Goal: Task Accomplishment & Management: Complete application form

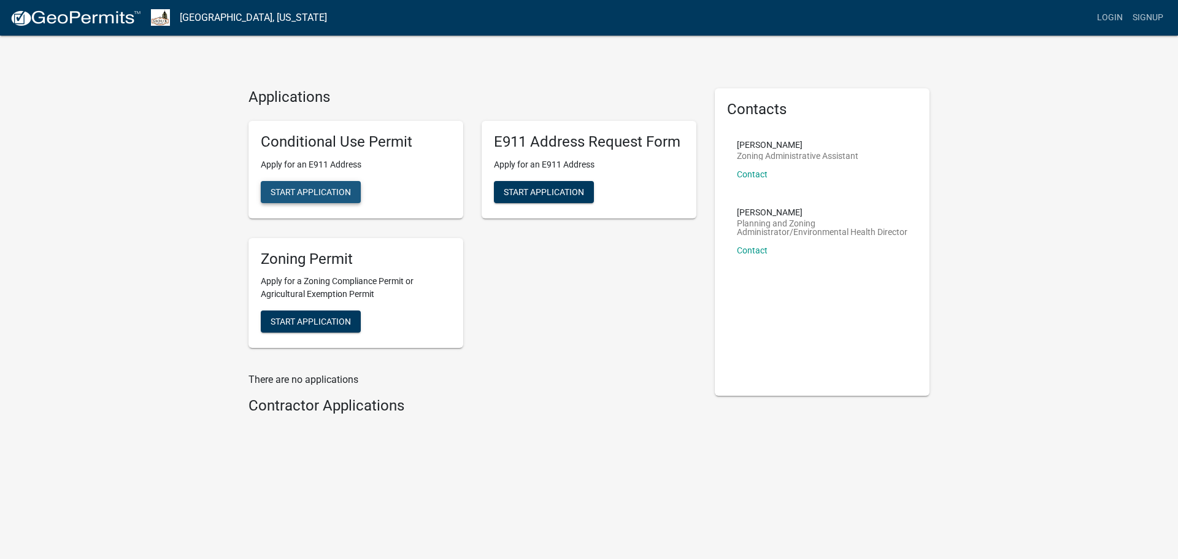
click at [309, 191] on span "Start Application" at bounding box center [311, 192] width 80 height 10
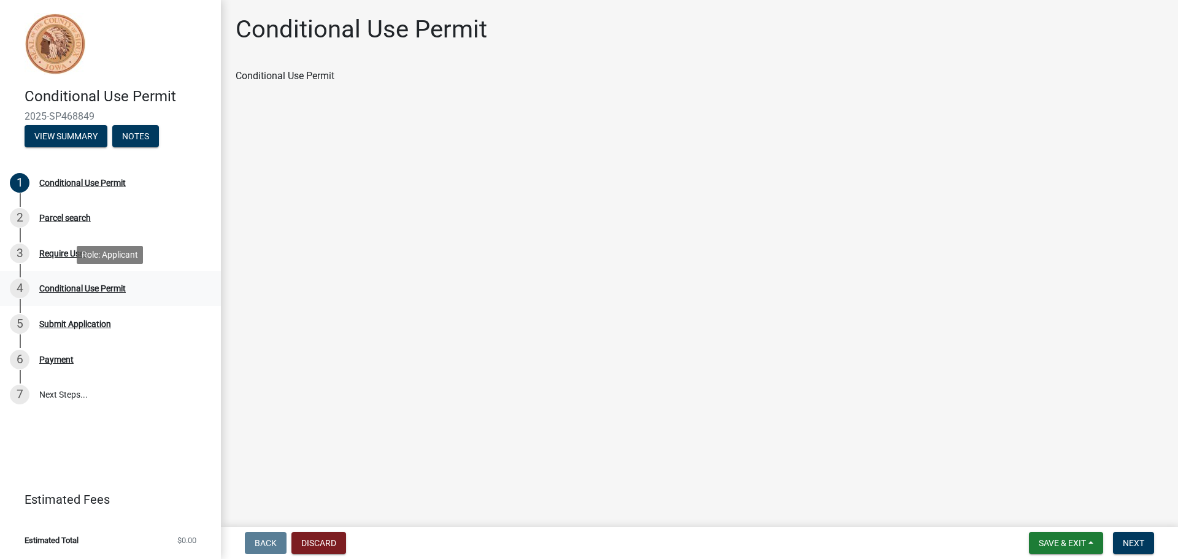
click at [67, 290] on div "Conditional Use Permit" at bounding box center [82, 288] width 87 height 9
click at [1126, 546] on span "Next" at bounding box center [1133, 543] width 21 height 10
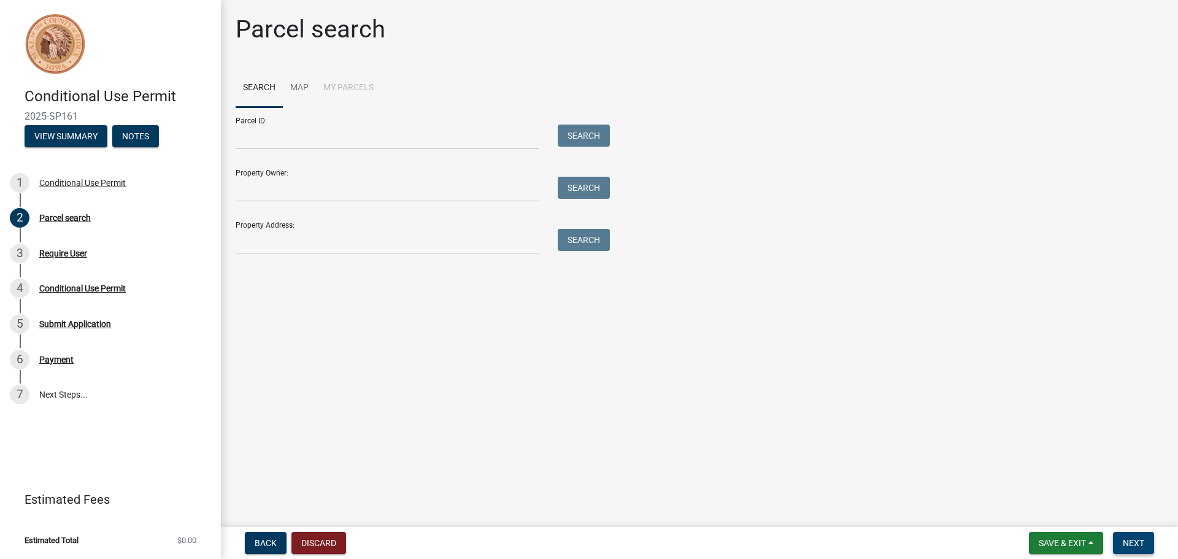
click at [1144, 550] on button "Next" at bounding box center [1133, 543] width 41 height 22
click at [81, 293] on div "4 Conditional Use Permit" at bounding box center [105, 289] width 191 height 20
click at [60, 323] on div "Submit Application" at bounding box center [75, 324] width 72 height 9
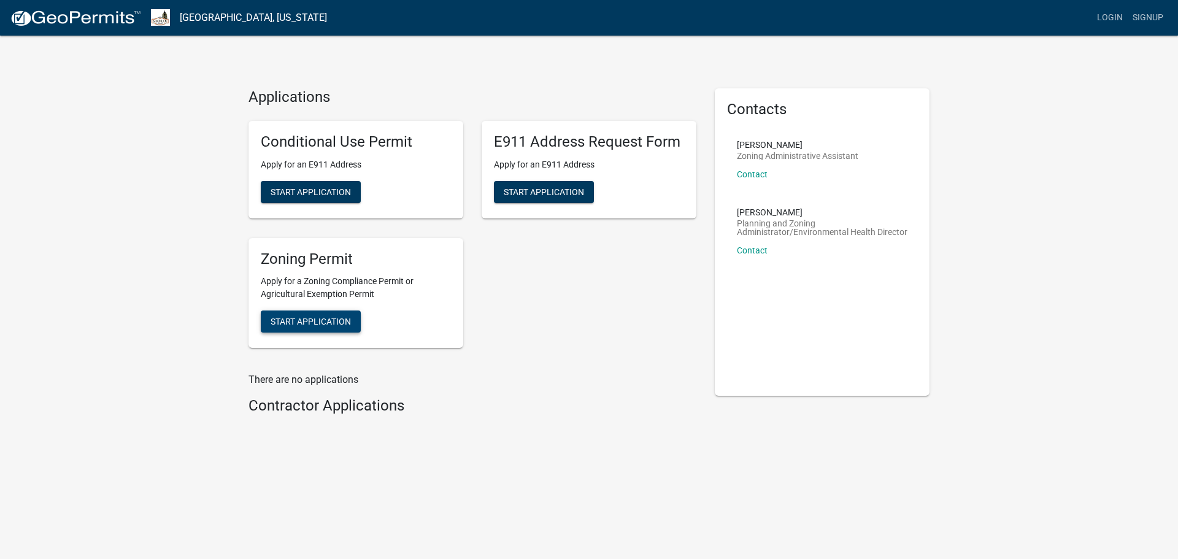
click at [294, 322] on span "Start Application" at bounding box center [311, 322] width 80 height 10
